Goal: Navigation & Orientation: Find specific page/section

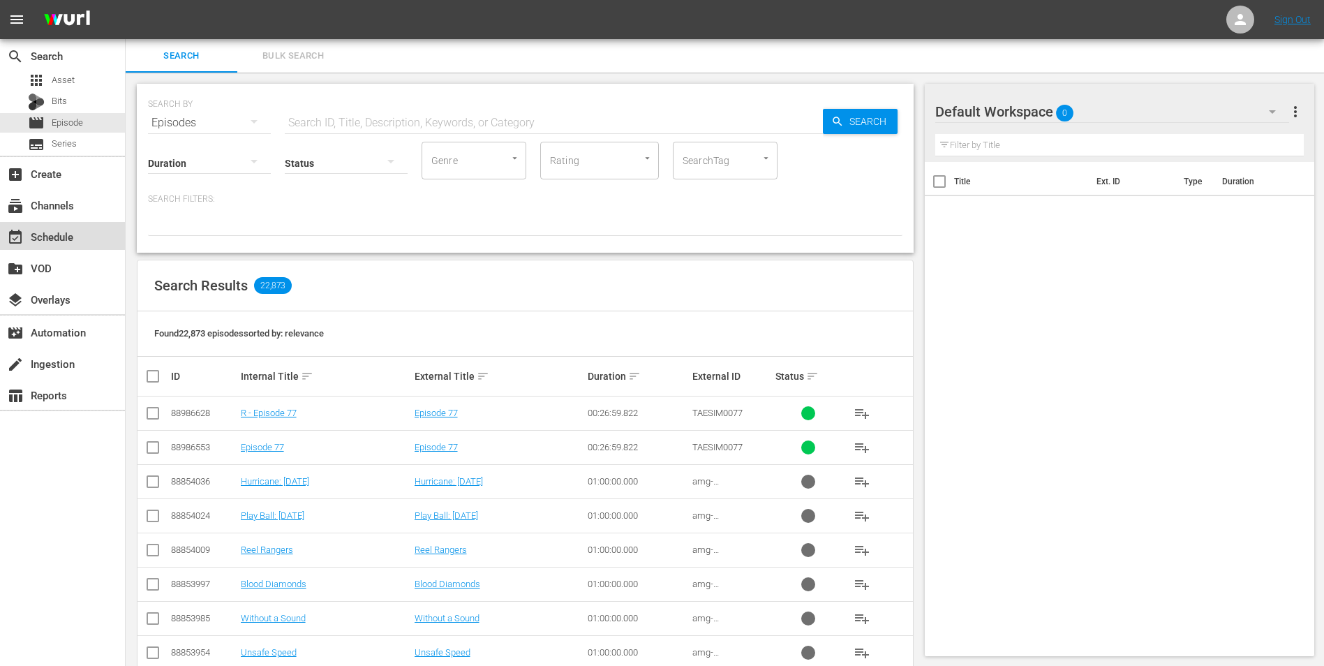
click at [82, 231] on div "event_available Schedule" at bounding box center [62, 236] width 125 height 28
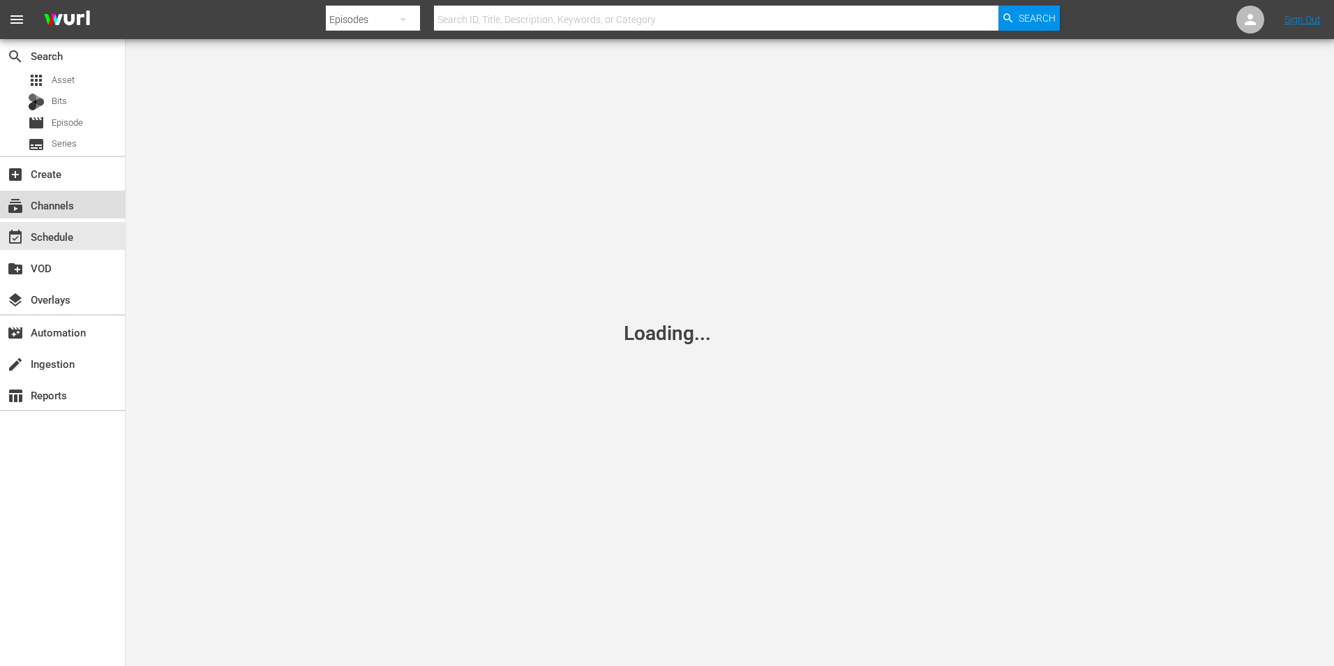
click at [84, 216] on div "subscriptions Channels" at bounding box center [62, 204] width 125 height 28
click at [40, 209] on div "subscriptions Channels" at bounding box center [39, 203] width 78 height 13
click at [1250, 18] on icon at bounding box center [1250, 19] width 11 height 11
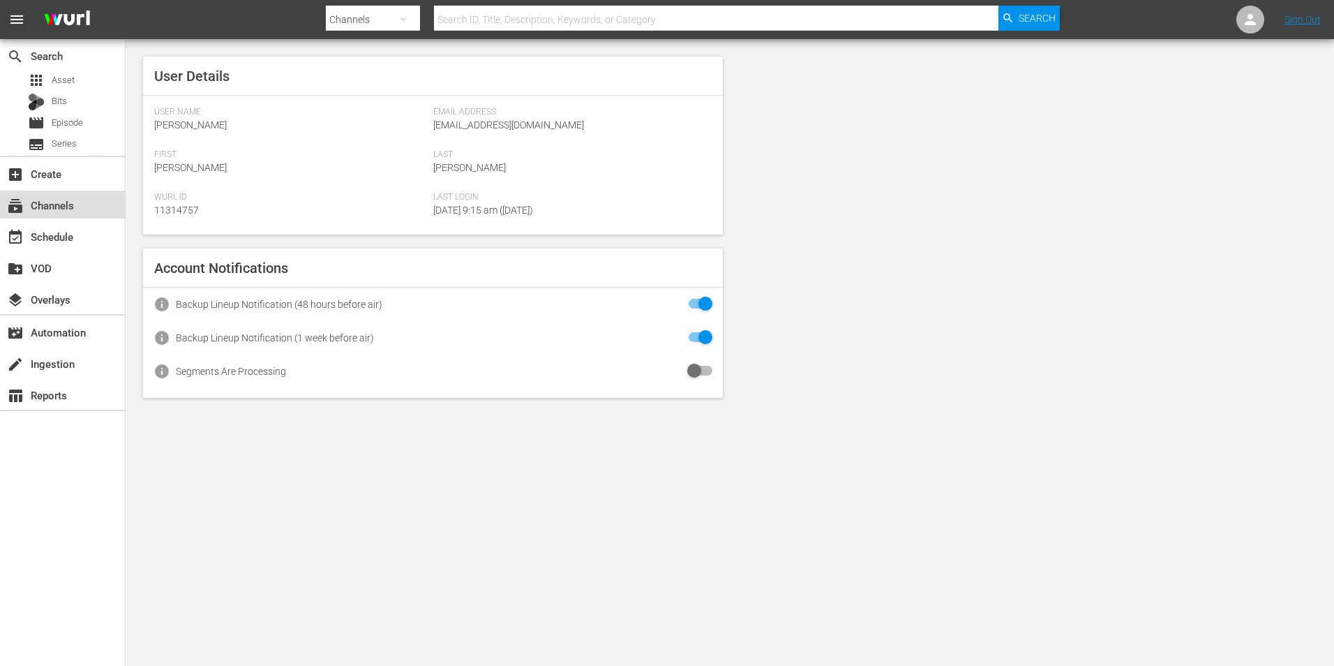
click at [63, 196] on div "subscriptions Channels" at bounding box center [62, 204] width 125 height 28
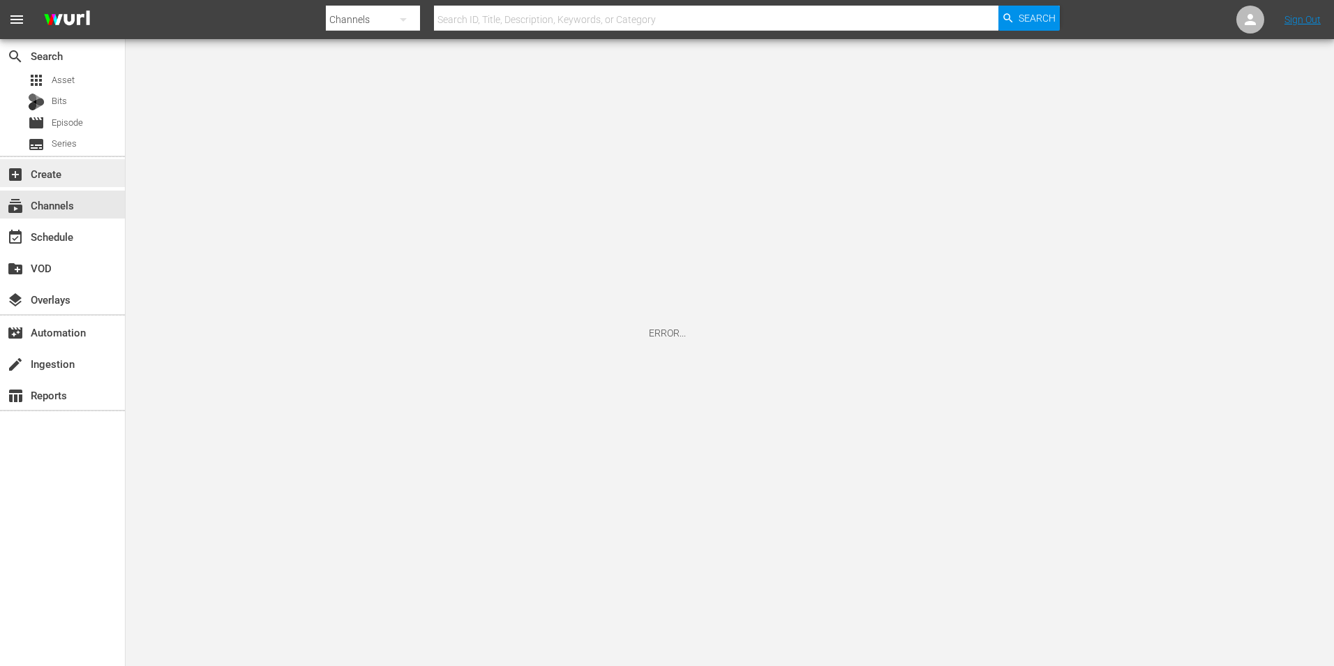
click at [66, 175] on div "add_box Create" at bounding box center [39, 171] width 78 height 13
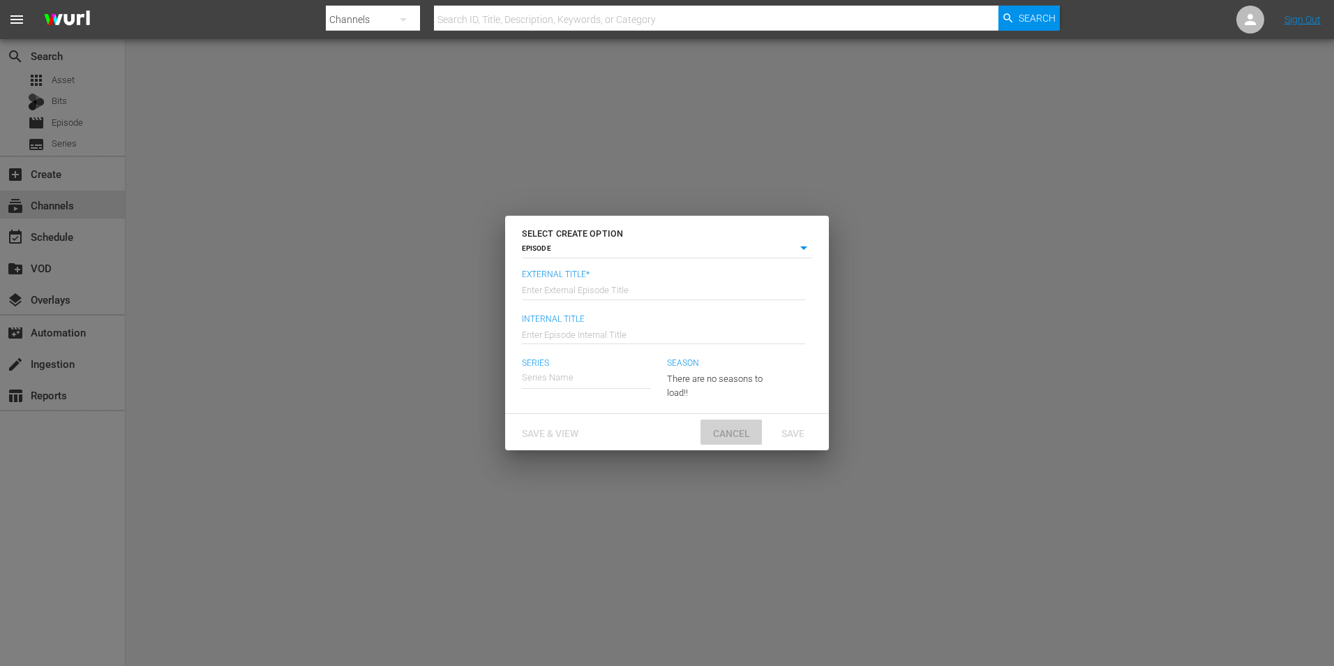
click at [734, 432] on span "Cancel" at bounding box center [731, 433] width 59 height 11
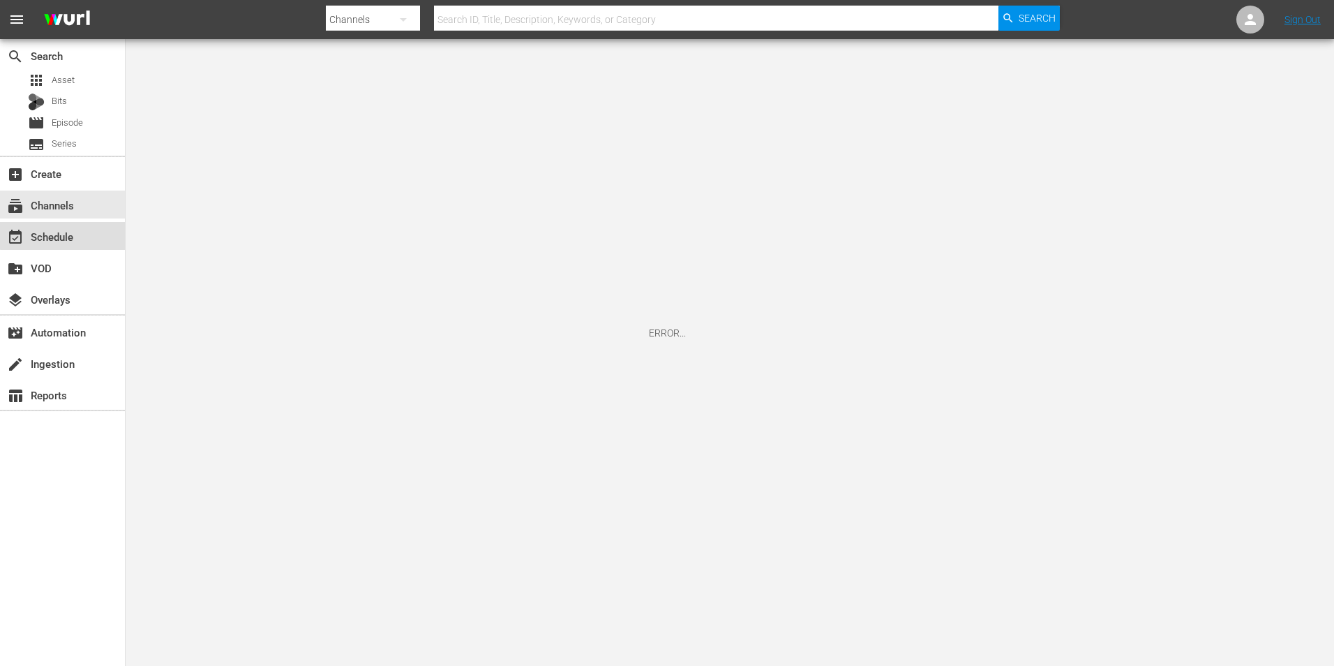
click at [69, 234] on div "event_available Schedule" at bounding box center [39, 234] width 78 height 13
click at [73, 209] on div "subscriptions Channels" at bounding box center [39, 203] width 78 height 13
click at [1299, 25] on link "Sign Out" at bounding box center [1302, 19] width 36 height 11
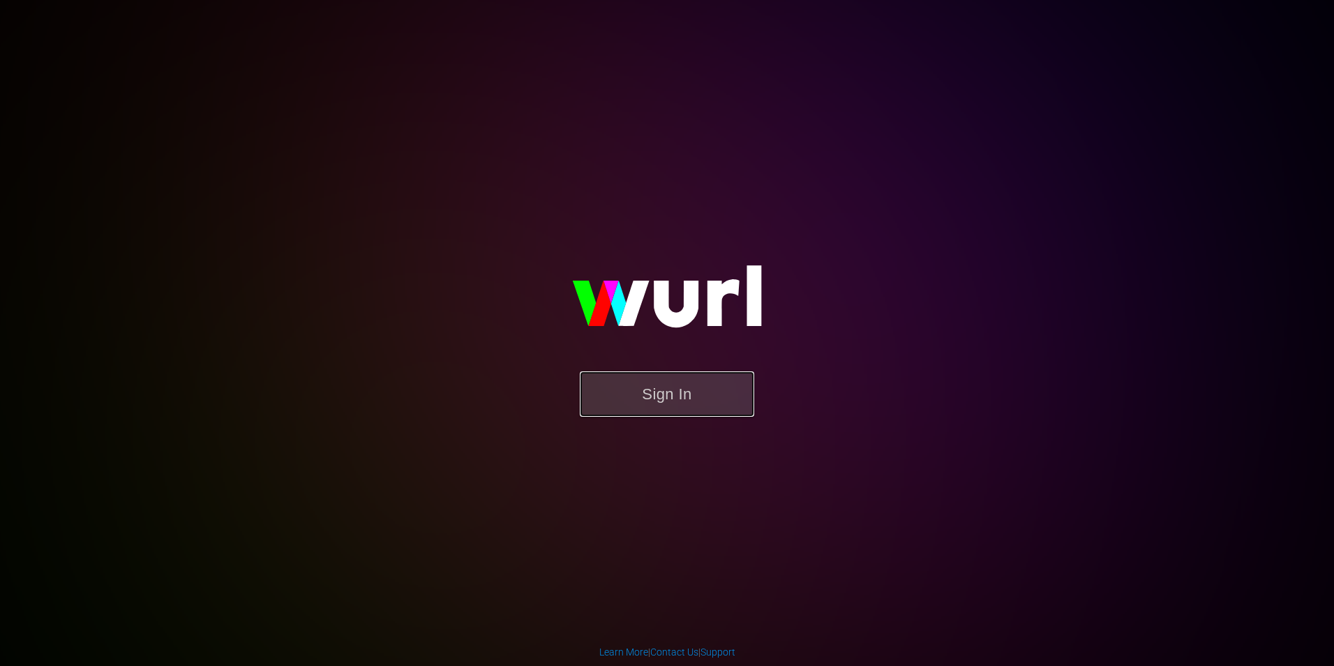
click at [691, 395] on button "Sign In" at bounding box center [667, 393] width 174 height 45
